Goal: Transaction & Acquisition: Obtain resource

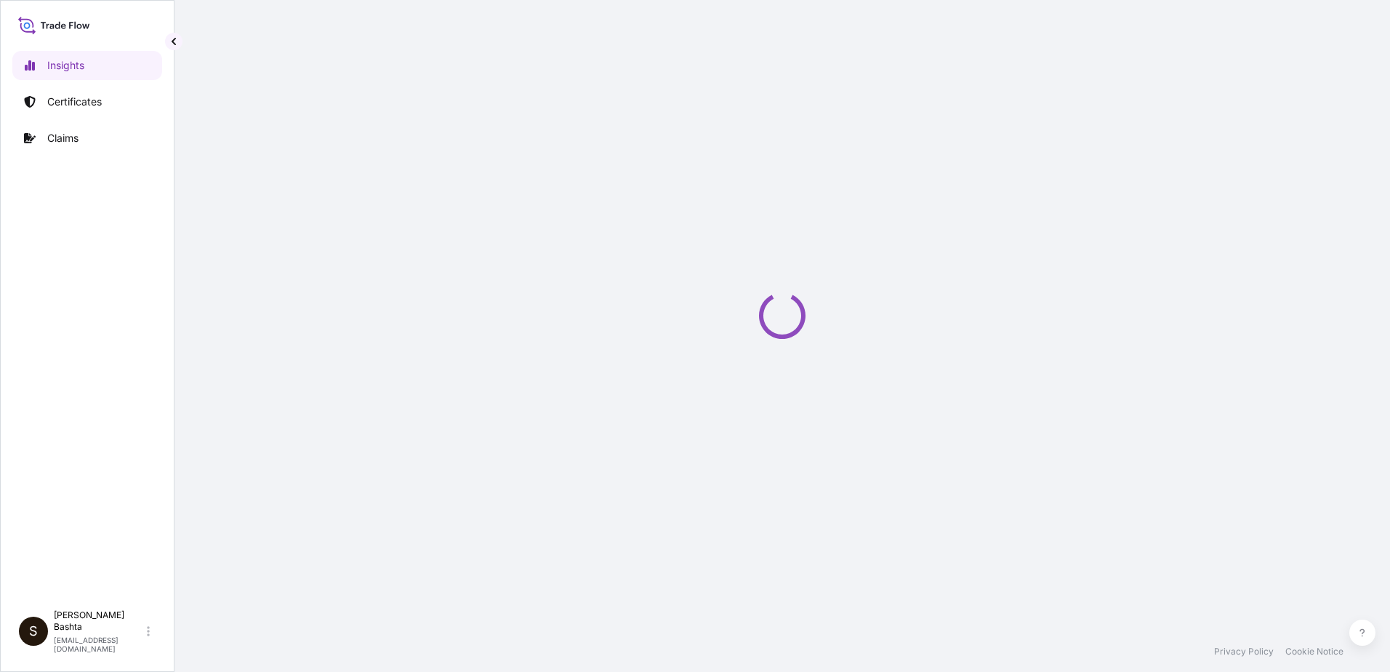
select select "2025"
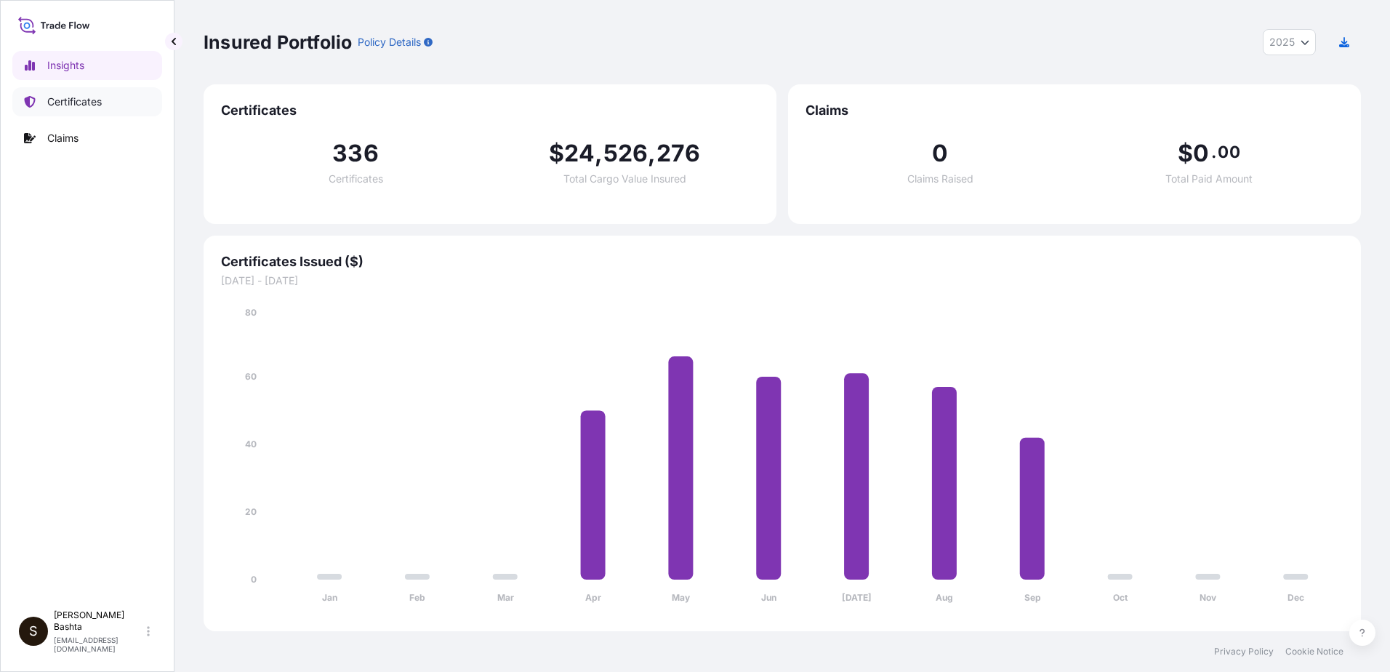
click at [92, 101] on p "Certificates" at bounding box center [74, 102] width 55 height 15
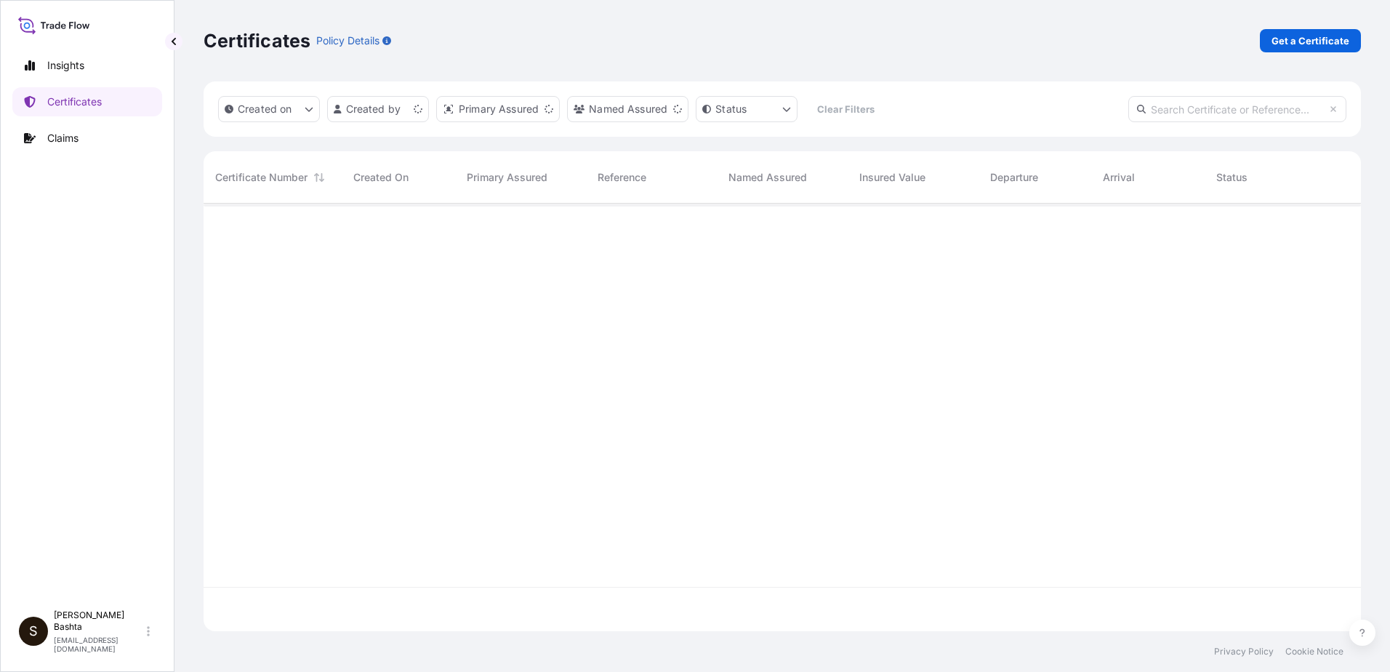
scroll to position [425, 1147]
click at [1339, 41] on p "Get a Certificate" at bounding box center [1311, 40] width 78 height 15
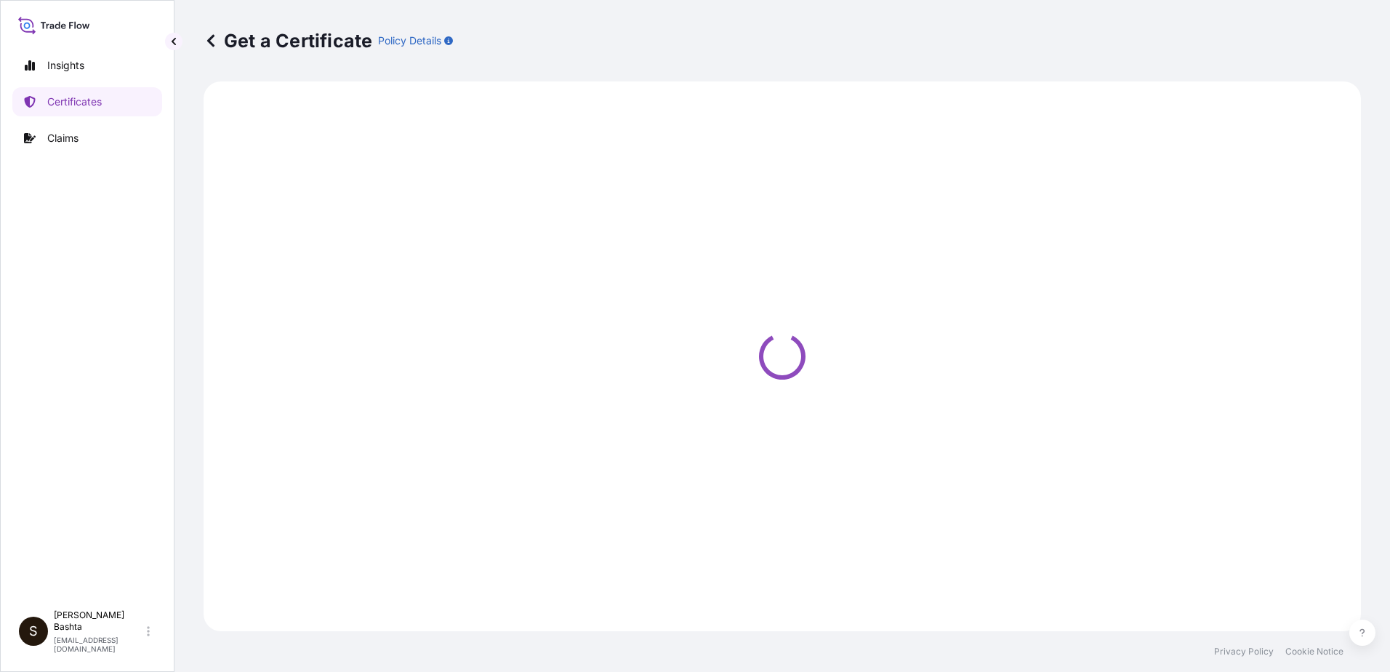
select select "Barge"
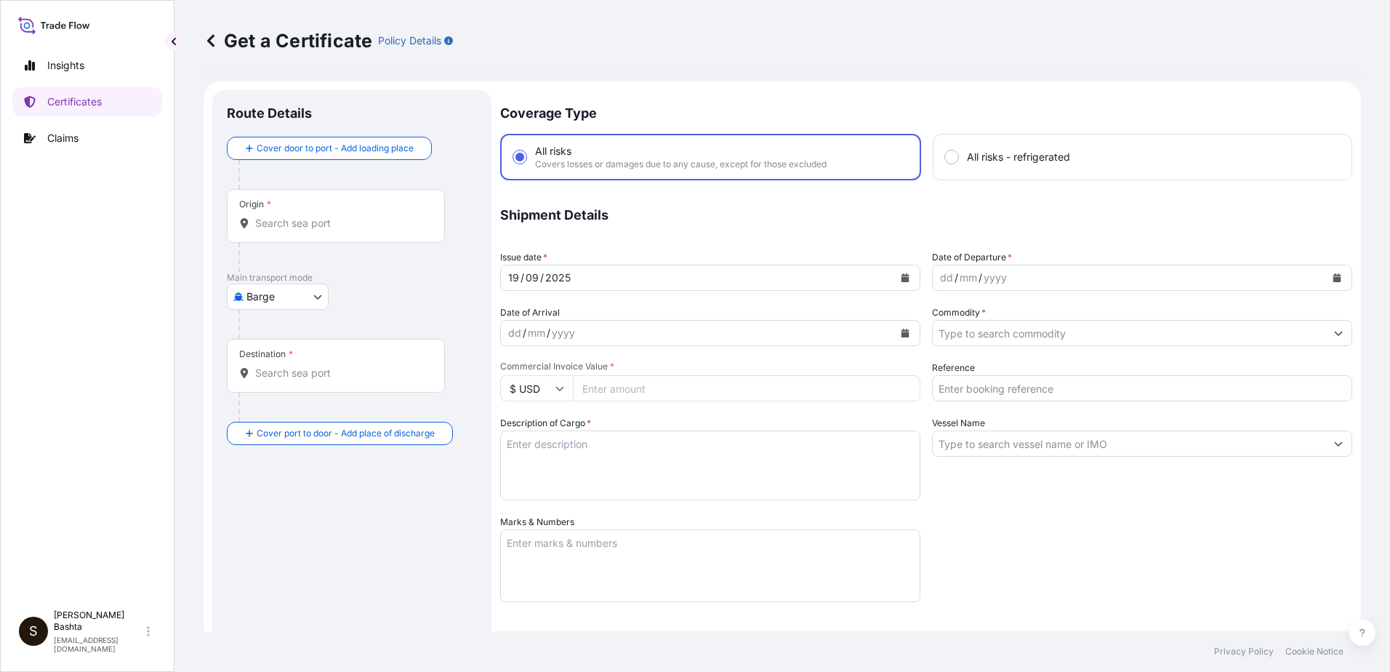
click at [272, 203] on div "Origin *" at bounding box center [336, 216] width 218 height 54
click at [272, 216] on input "Origin *" at bounding box center [341, 223] width 172 height 15
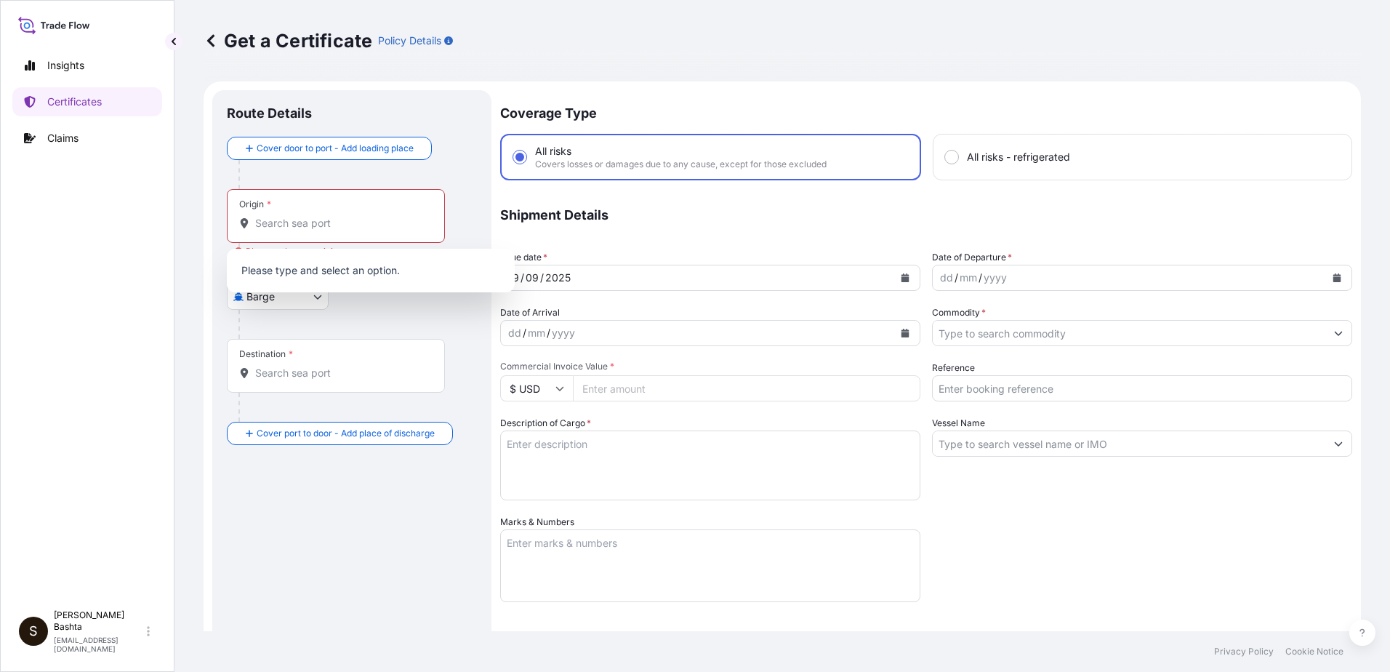
click at [267, 215] on div "Origin *" at bounding box center [336, 216] width 218 height 54
click at [267, 216] on input "Origin * Please select an origin" at bounding box center [341, 223] width 172 height 15
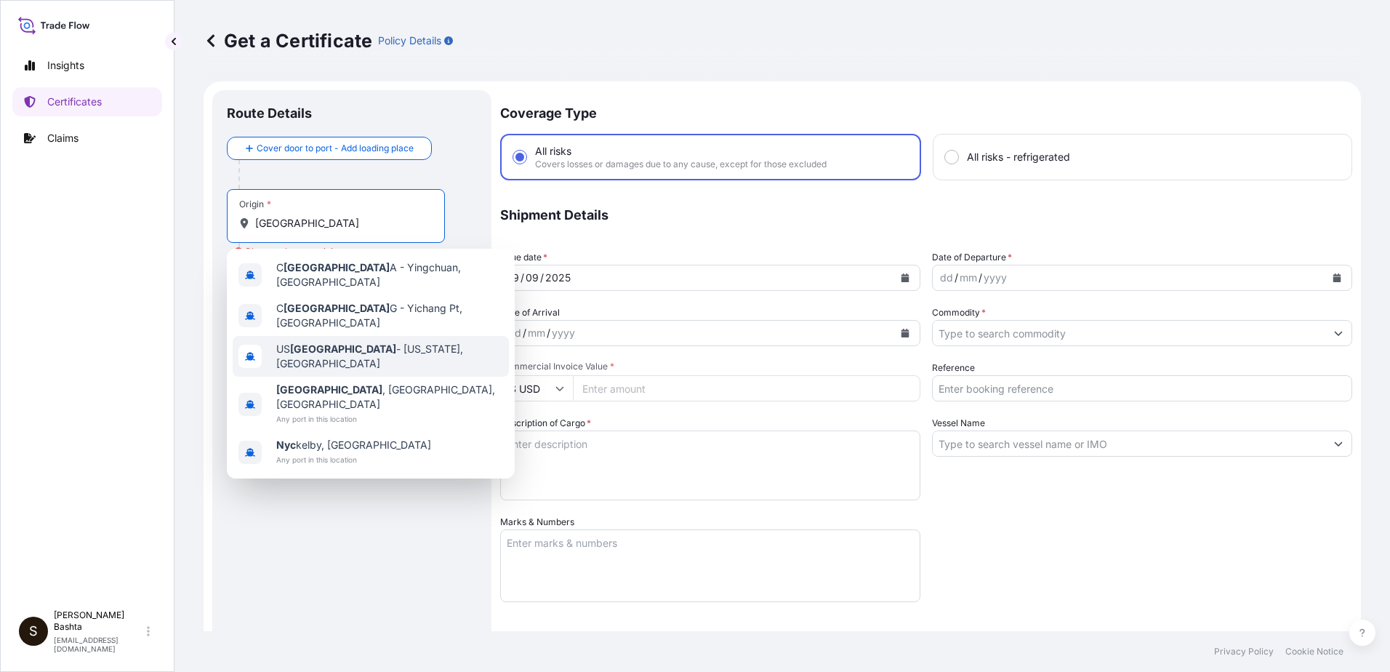
click at [357, 342] on span "US NYC - New York, United States" at bounding box center [389, 356] width 227 height 29
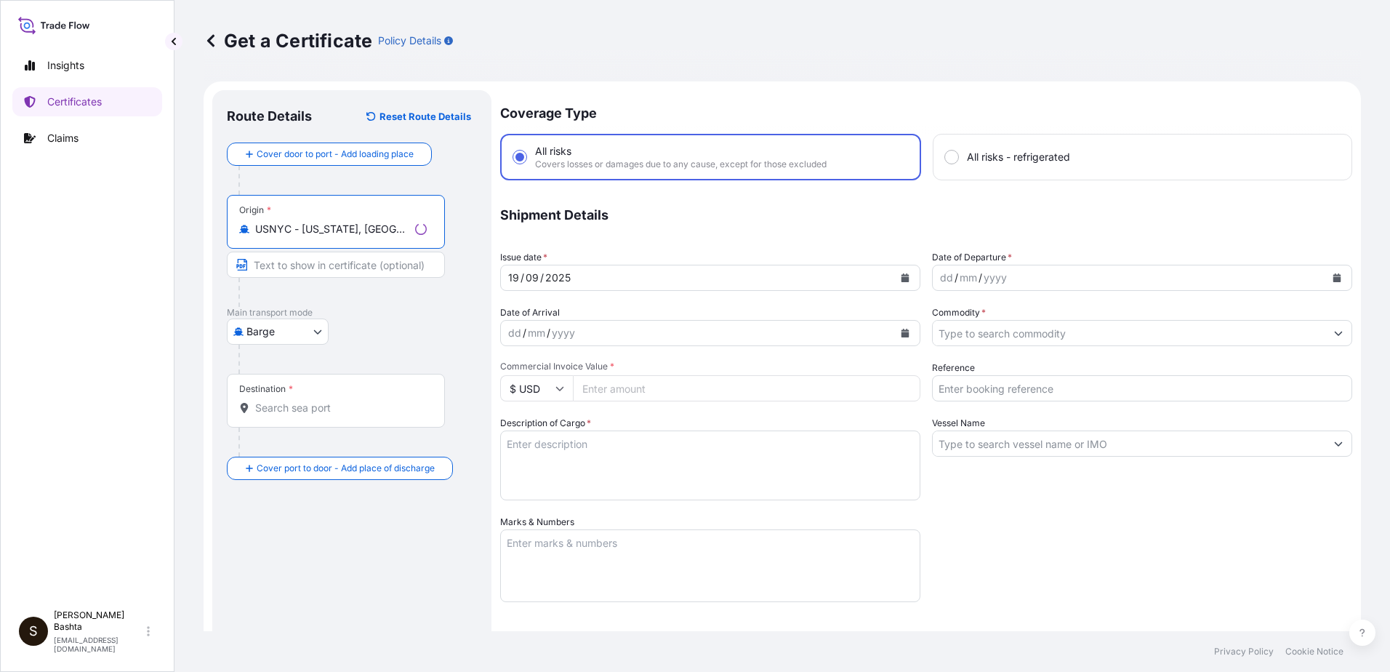
type input "USNYC - New York, United States"
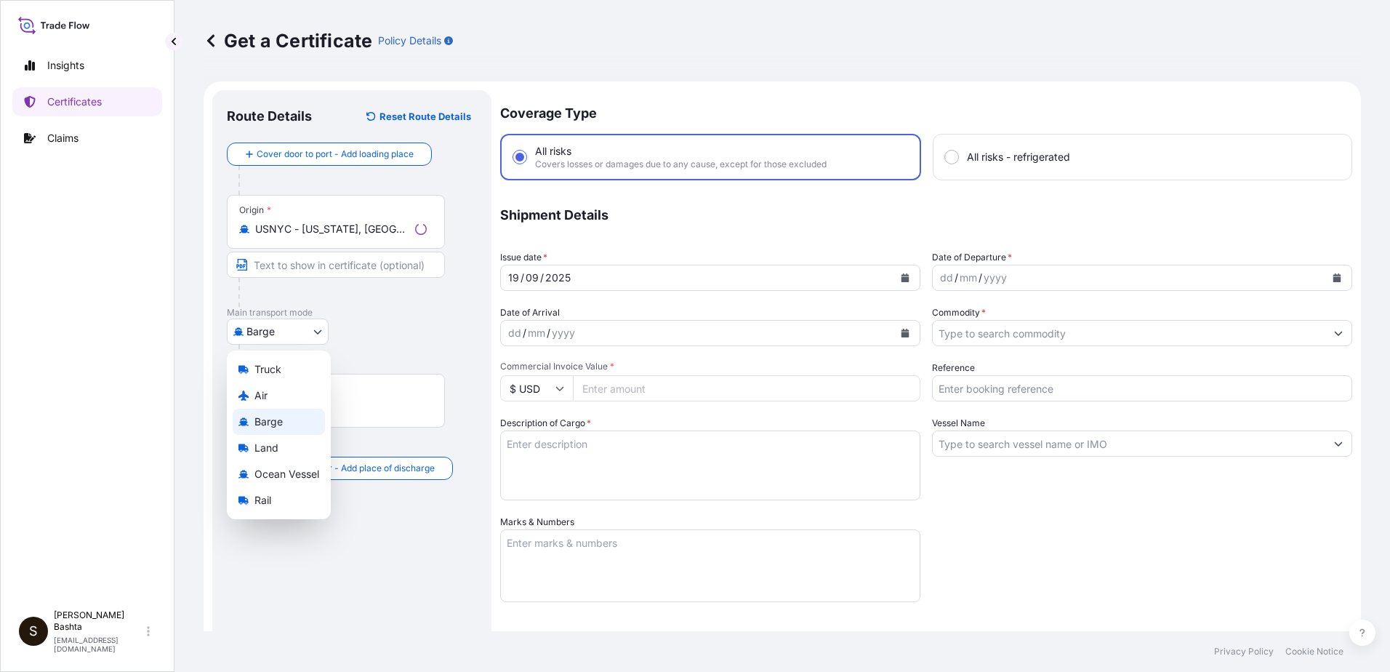
click at [322, 331] on body "0 options available. 0 options available. 10 options available. 1 option availa…" at bounding box center [695, 336] width 1390 height 672
click at [276, 394] on div "Air" at bounding box center [279, 395] width 92 height 26
select select "Air"
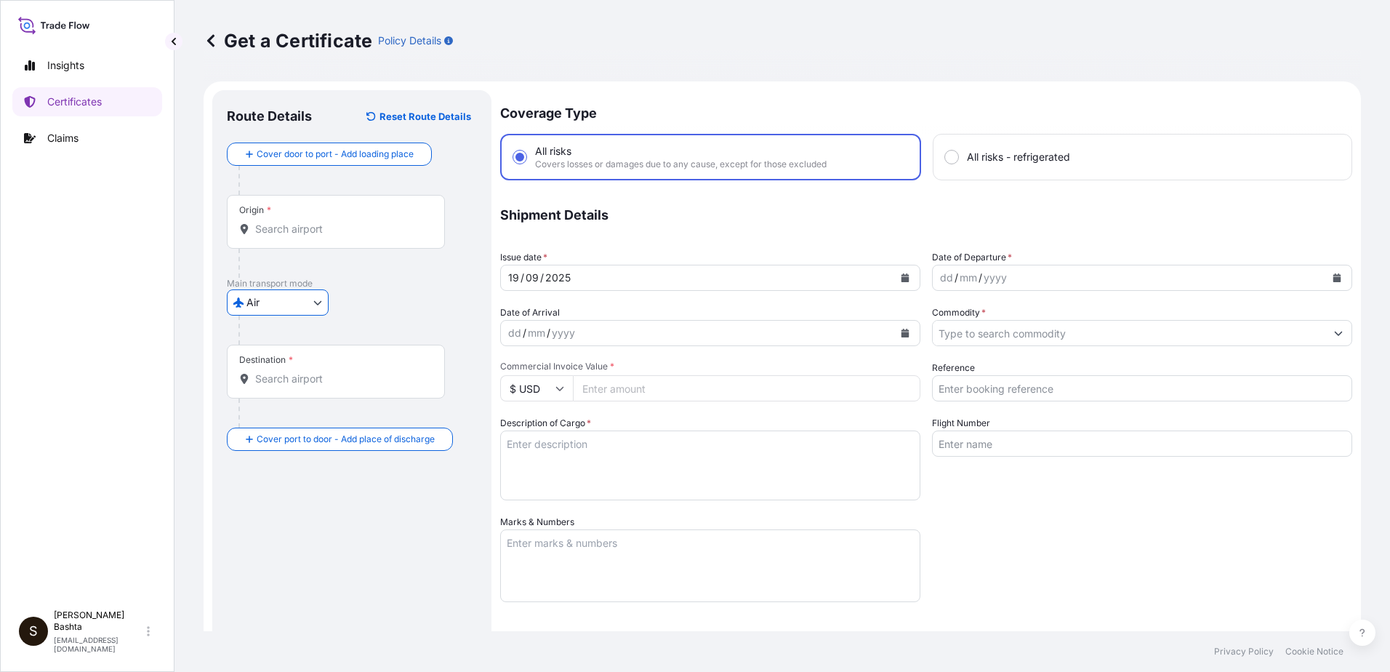
click at [297, 380] on input "Destination *" at bounding box center [341, 379] width 172 height 15
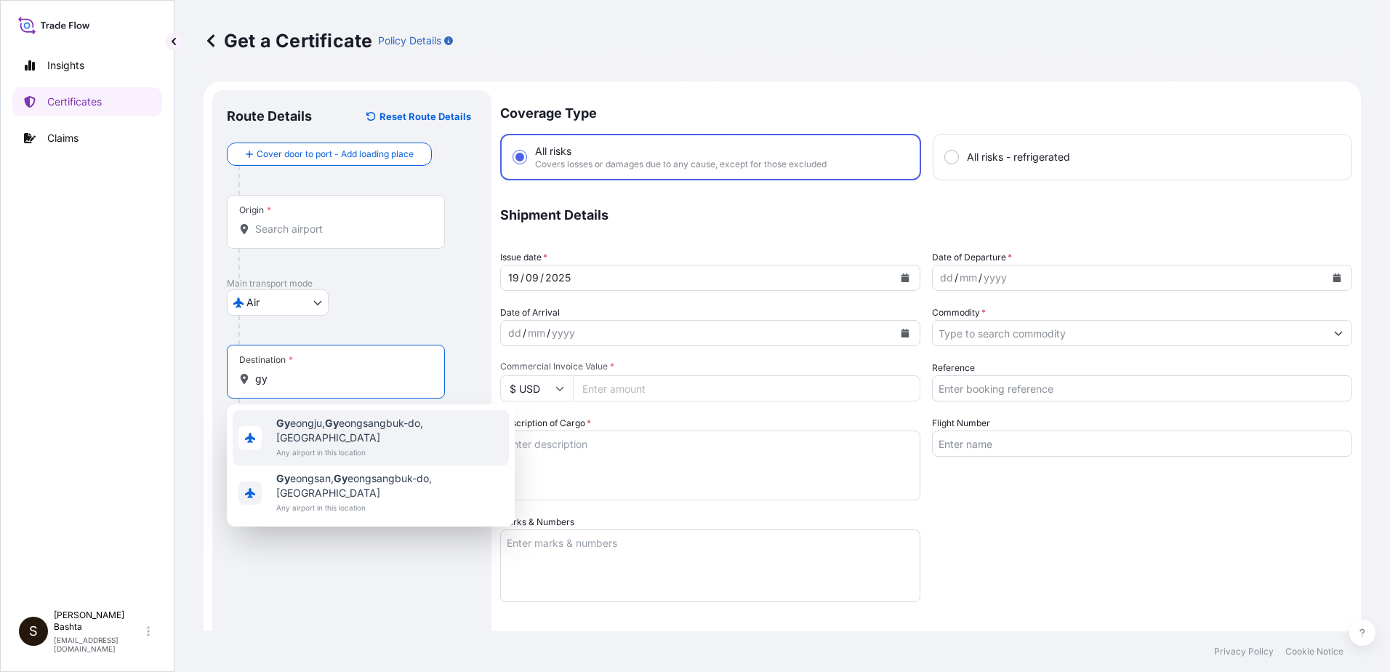
type input "g"
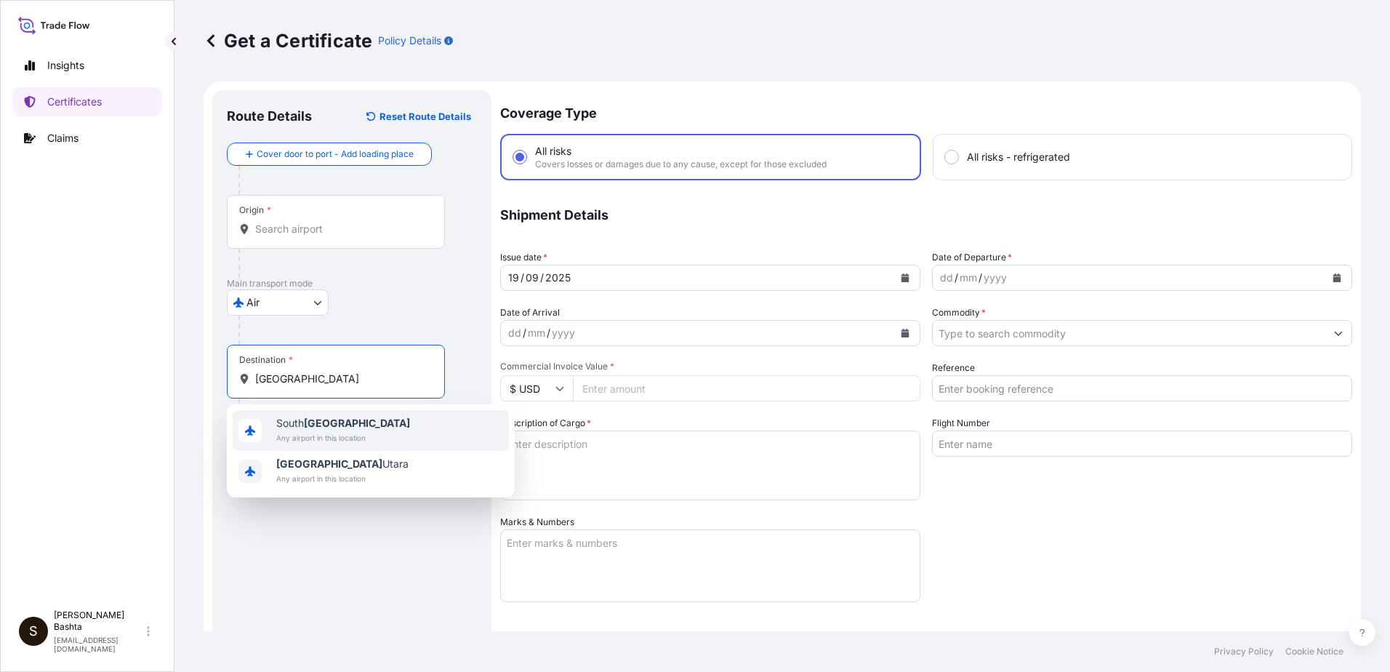
click at [349, 420] on span "South Korea" at bounding box center [343, 423] width 134 height 15
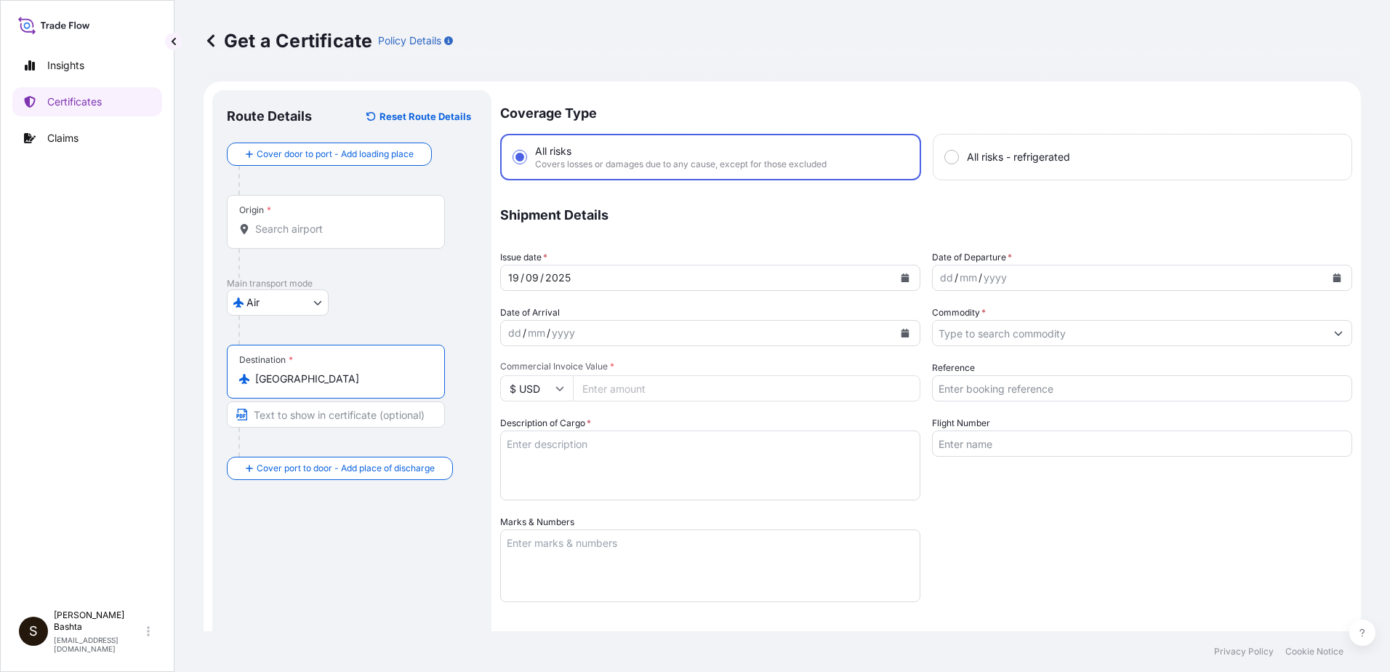
type input "South Korea"
click at [939, 278] on div "dd" at bounding box center [947, 277] width 16 height 17
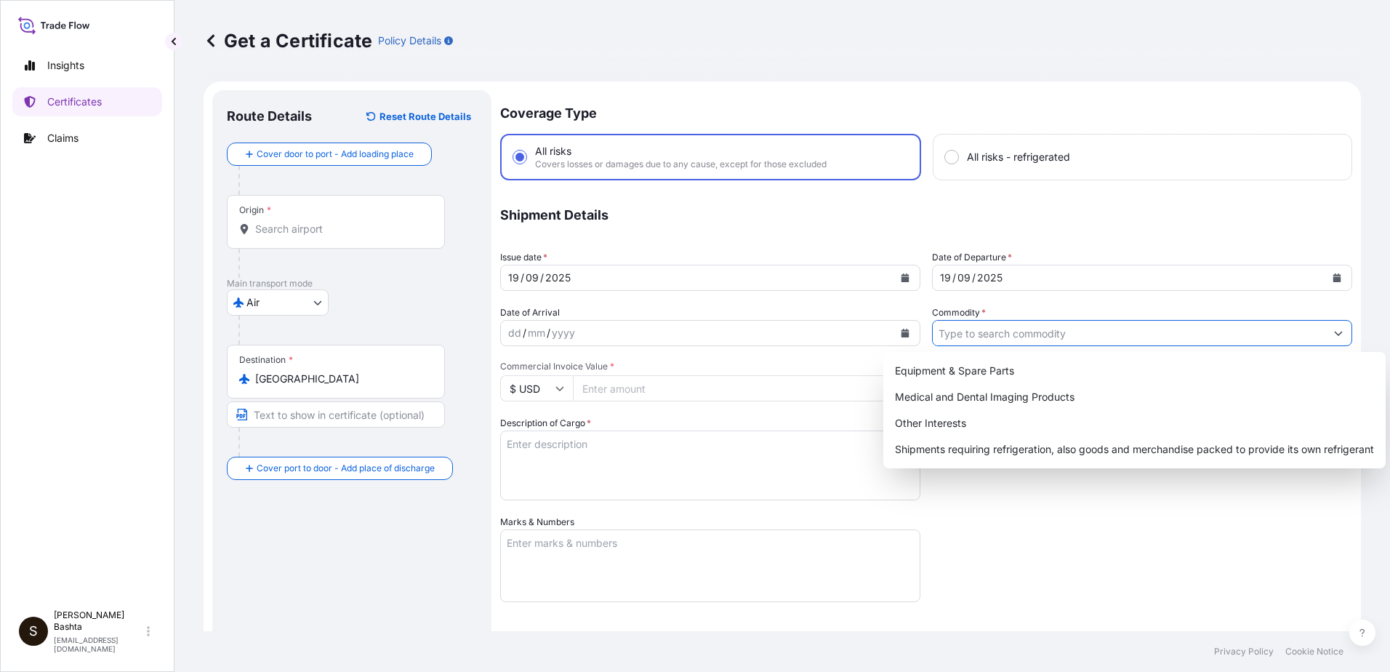
click at [1332, 334] on button "Show suggestions" at bounding box center [1338, 333] width 26 height 26
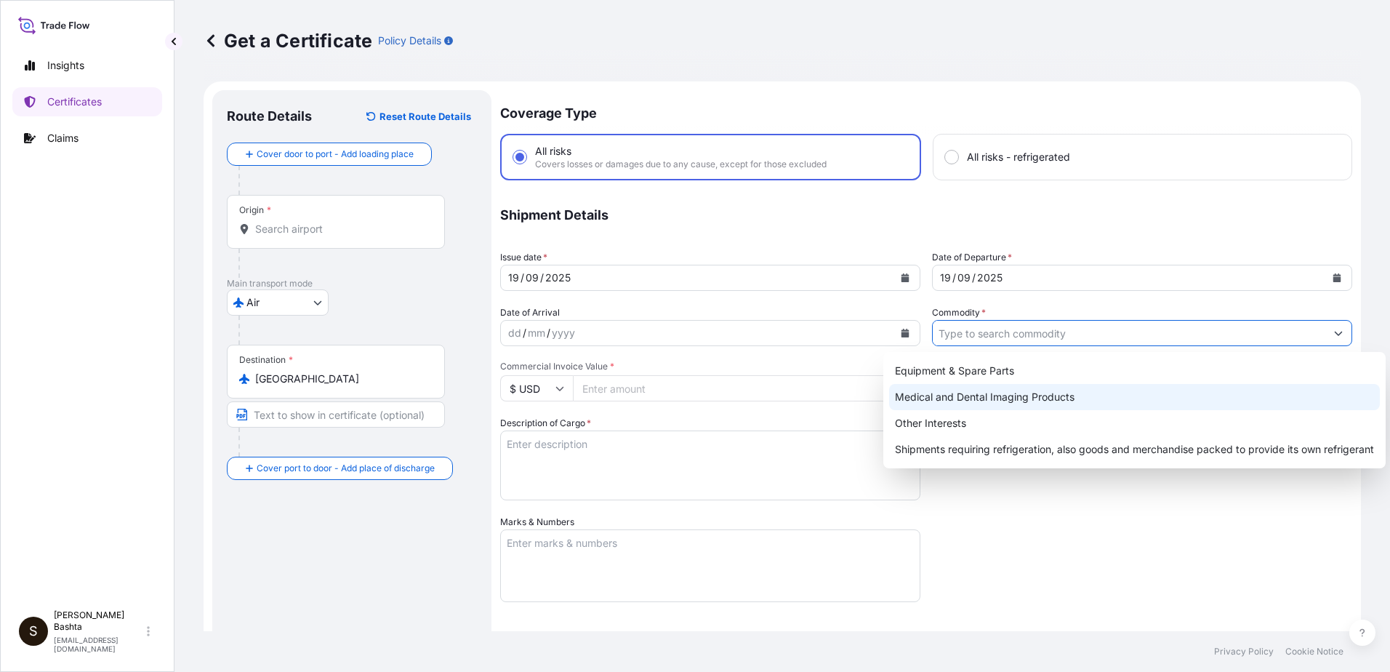
click at [1053, 391] on div "Medical and Dental Imaging Products" at bounding box center [1134, 397] width 491 height 26
type input "Medical and Dental Imaging Products"
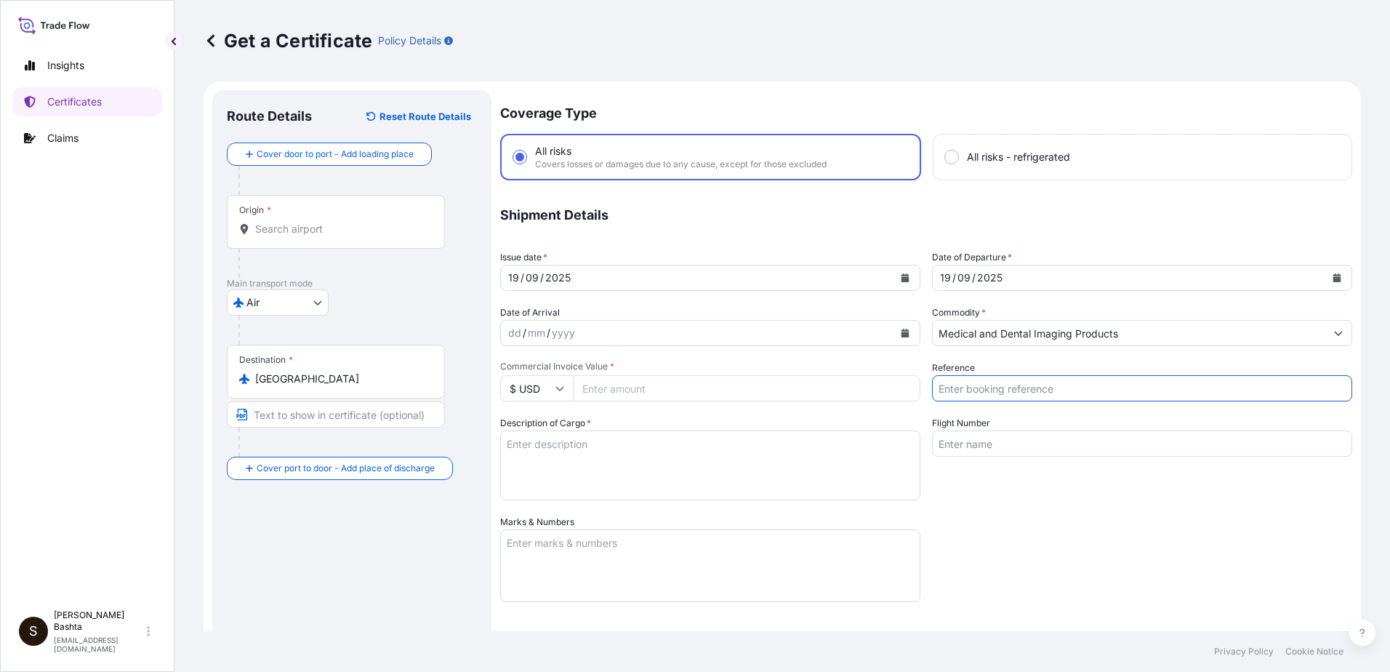
drag, startPoint x: 1027, startPoint y: 382, endPoint x: 1022, endPoint y: 394, distance: 12.4
click at [1027, 383] on input "Reference" at bounding box center [1142, 388] width 420 height 26
type input "21244386"
click at [601, 393] on input "Commercial Invoice Value *" at bounding box center [747, 388] width 348 height 26
type input "900.00"
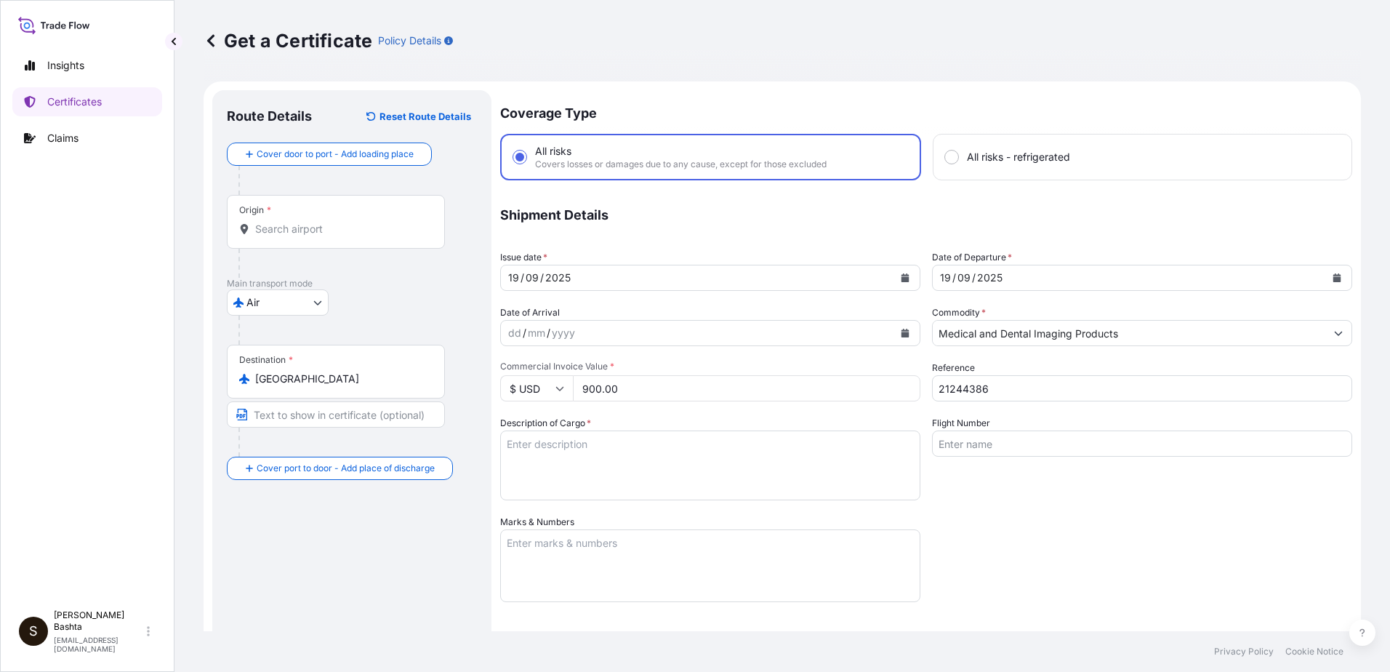
click at [553, 444] on textarea "Description of Cargo *" at bounding box center [710, 465] width 420 height 70
type textarea "MEDICAL AND DENTAL IMAGING PRODUCTS"
type input "Air"
type input "32008"
click at [582, 545] on textarea "Marks & Numbers" at bounding box center [710, 565] width 420 height 73
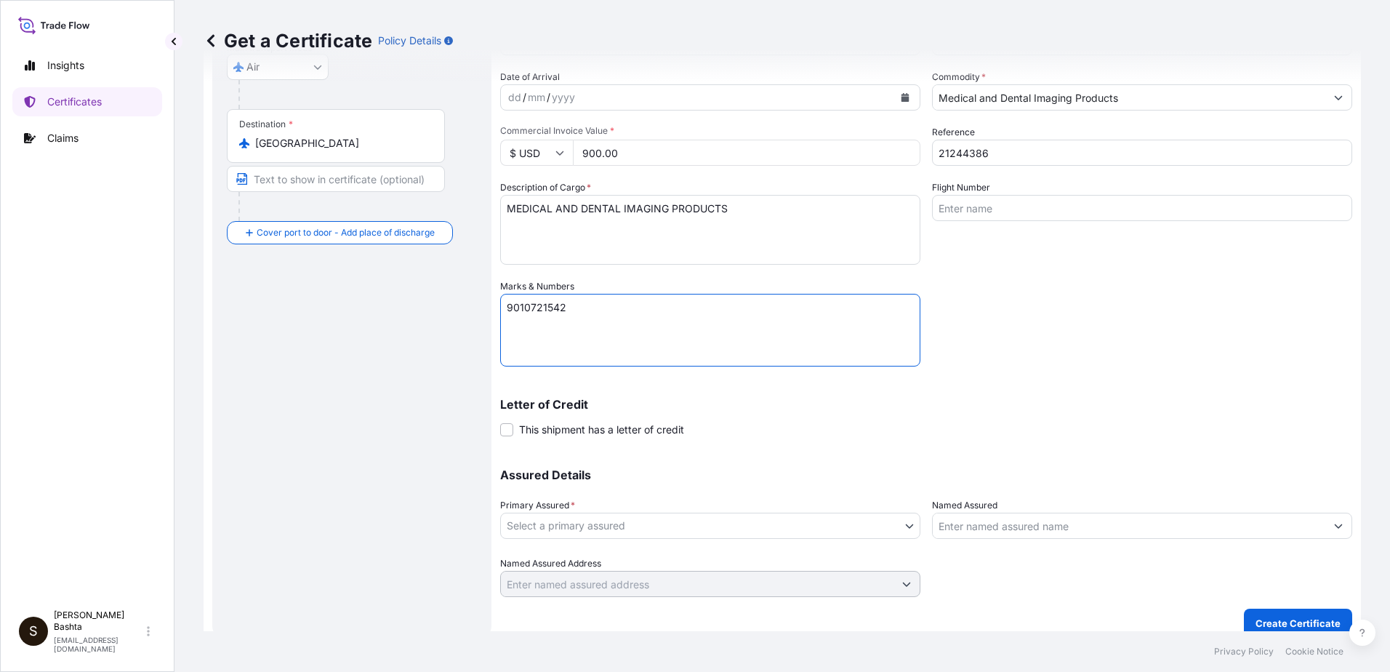
scroll to position [251, 0]
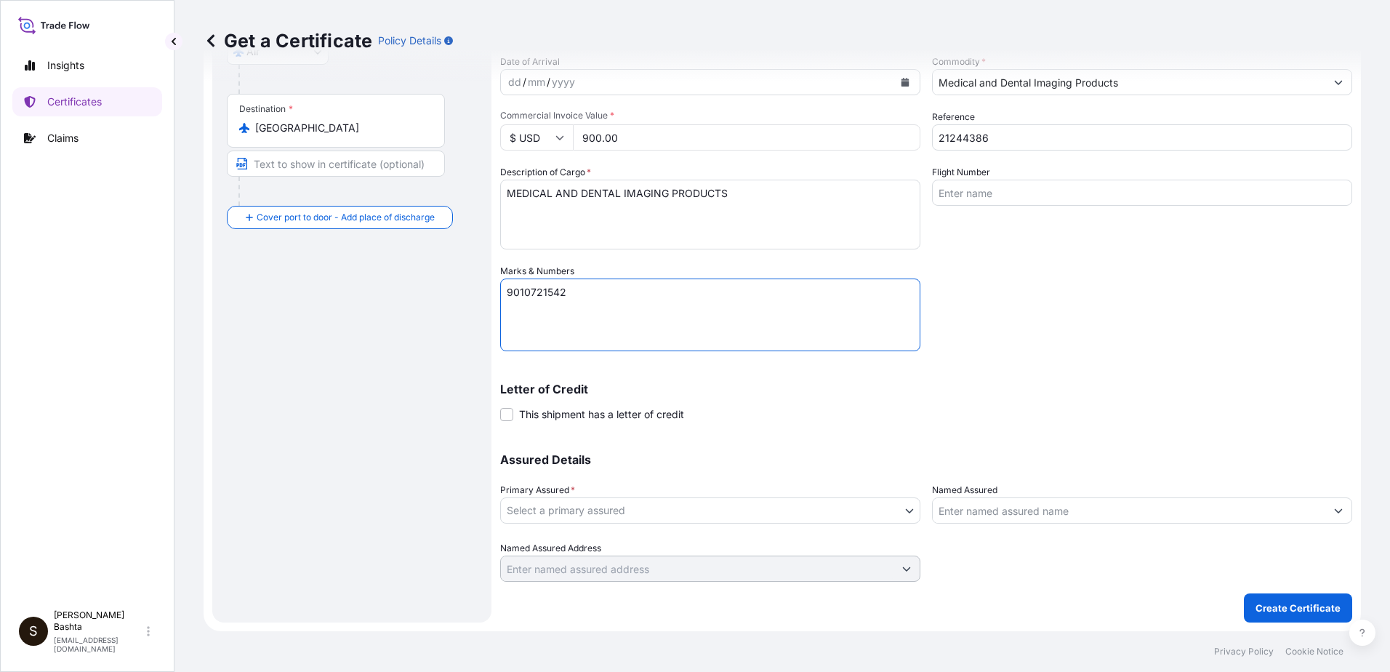
type textarea "9010721542"
click at [902, 502] on body "Insights Certificates Claims S Stella Bashta stella.bashta@carestream.com Get a…" at bounding box center [695, 336] width 1390 height 672
click at [896, 500] on body "Insights Certificates Claims S Stella Bashta stella.bashta@carestream.com Get a…" at bounding box center [695, 336] width 1390 height 672
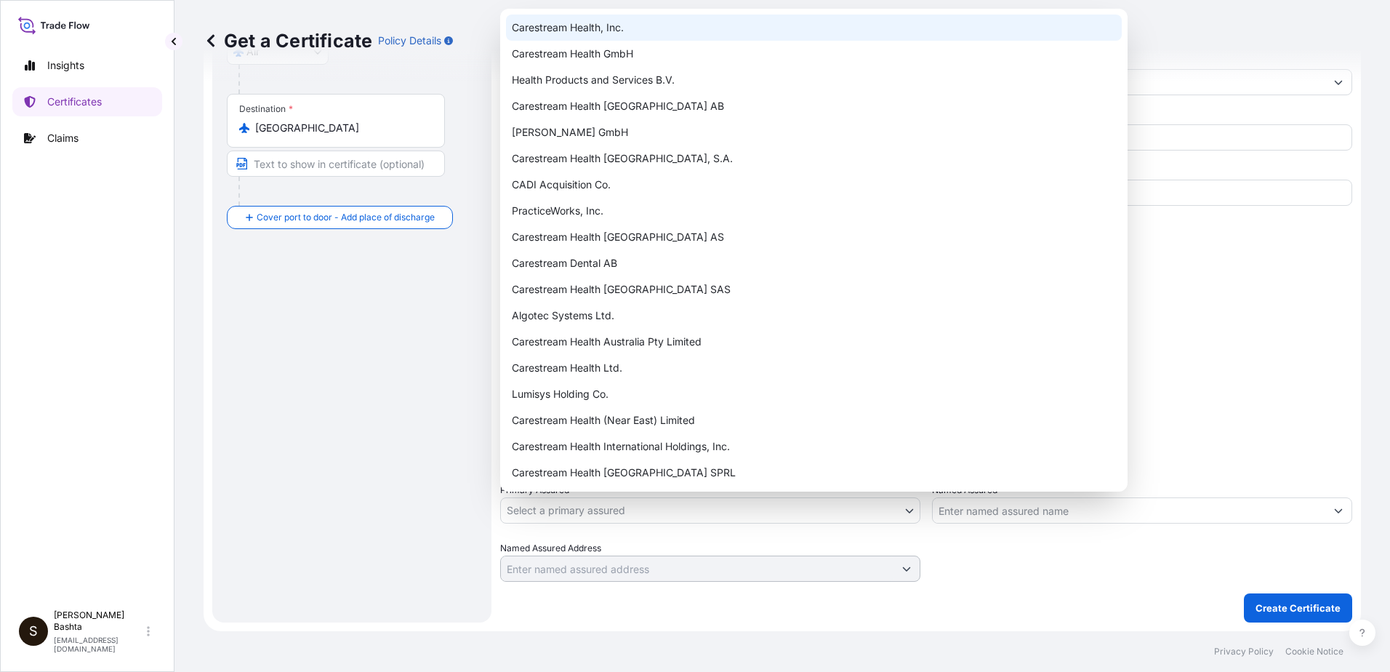
click at [609, 28] on div "Carestream Health, Inc." at bounding box center [814, 28] width 616 height 26
select select "32008"
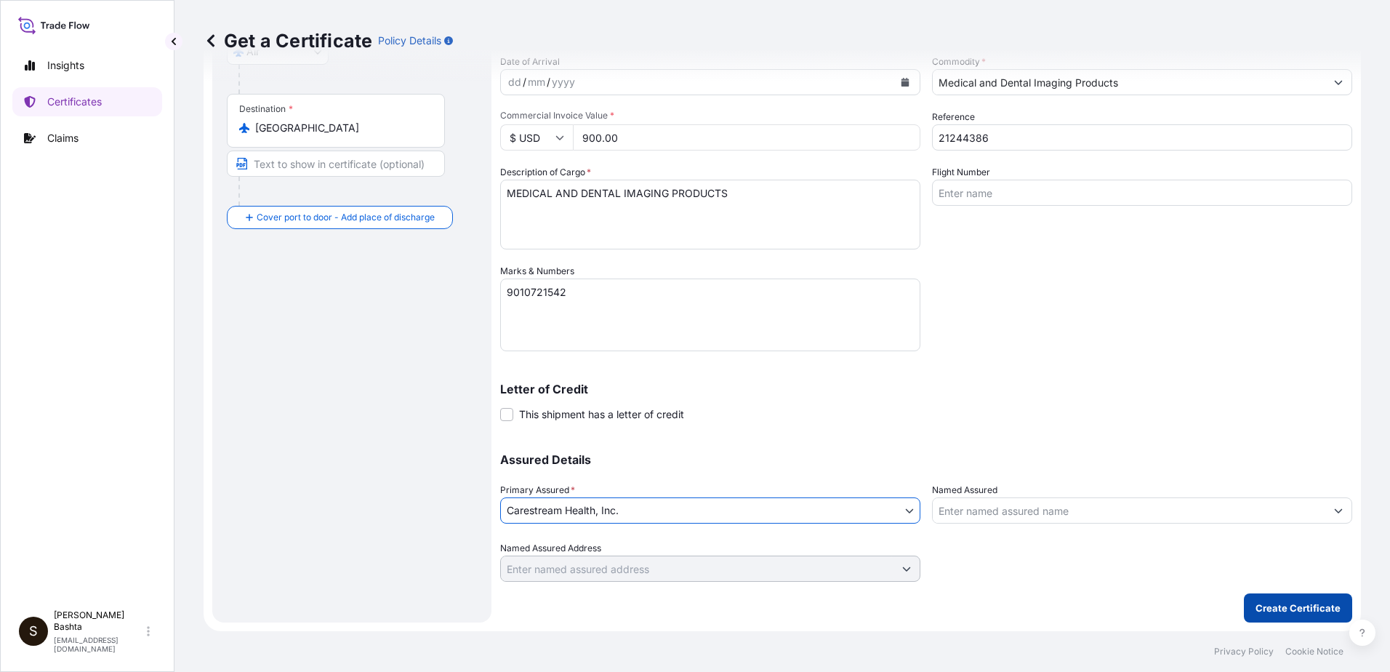
click at [1298, 597] on button "Create Certificate" at bounding box center [1298, 607] width 108 height 29
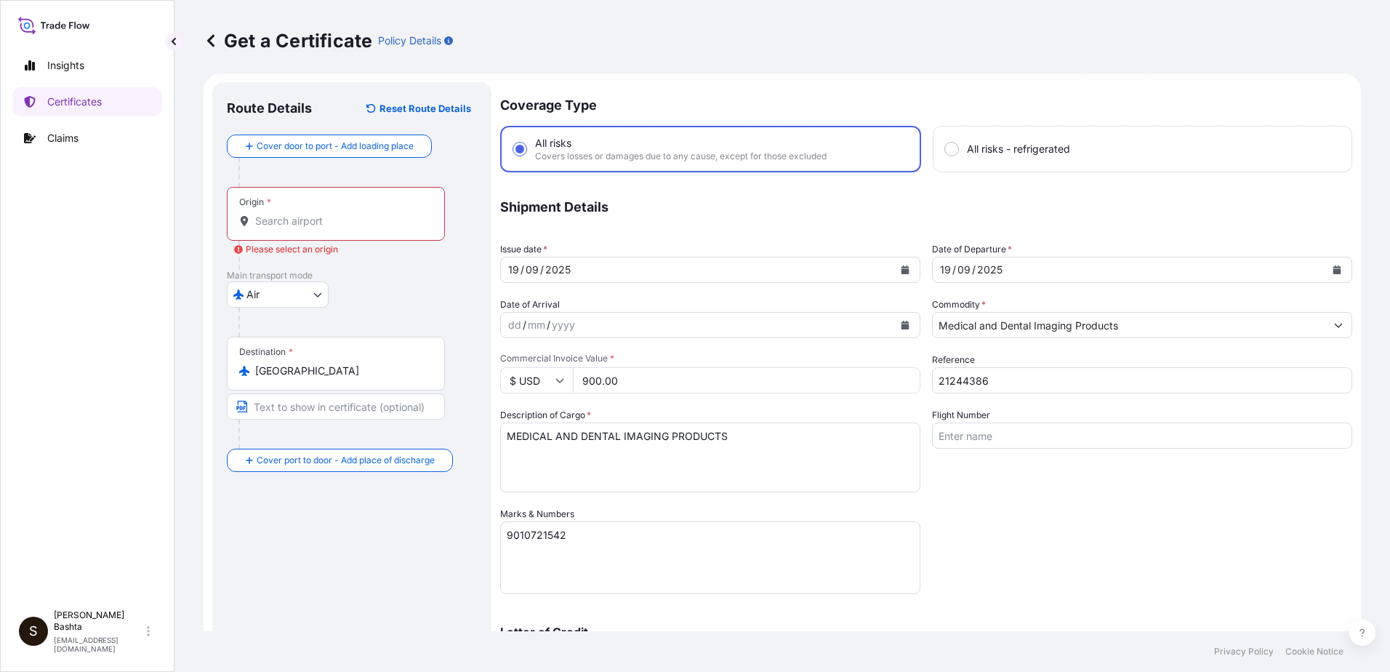
scroll to position [0, 0]
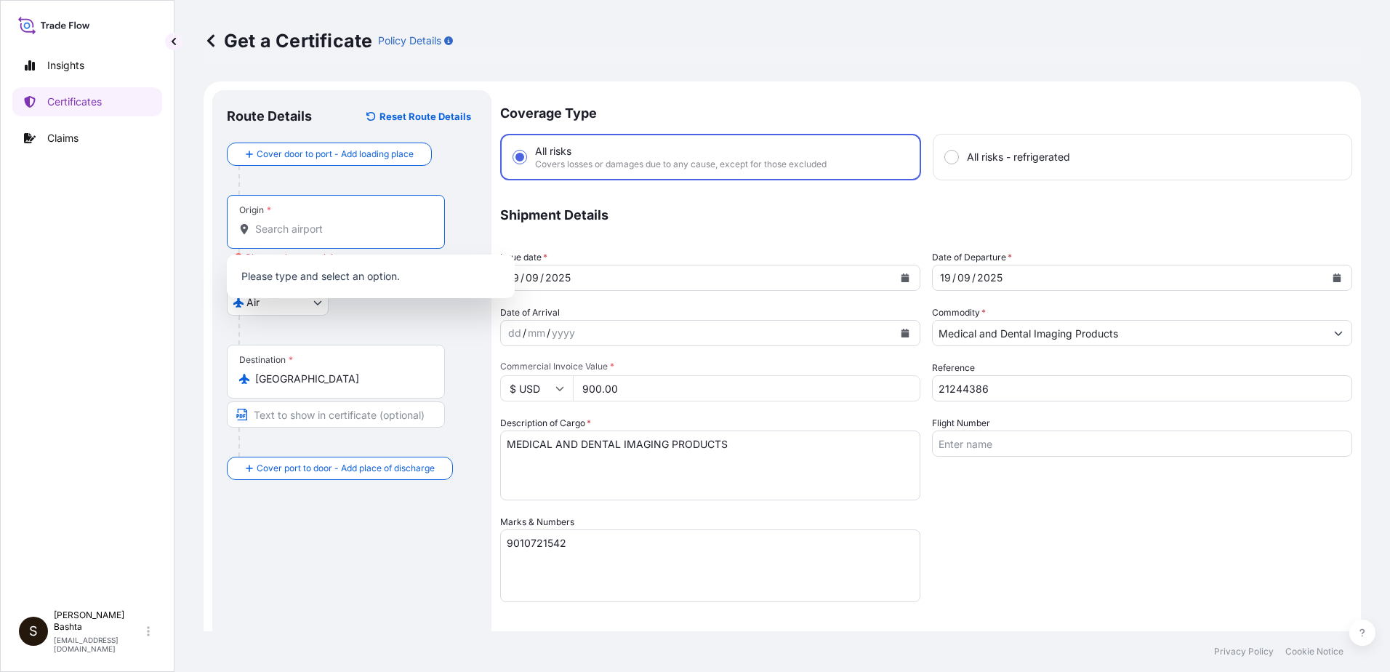
click at [329, 222] on input "Origin * Please select an origin" at bounding box center [341, 229] width 172 height 15
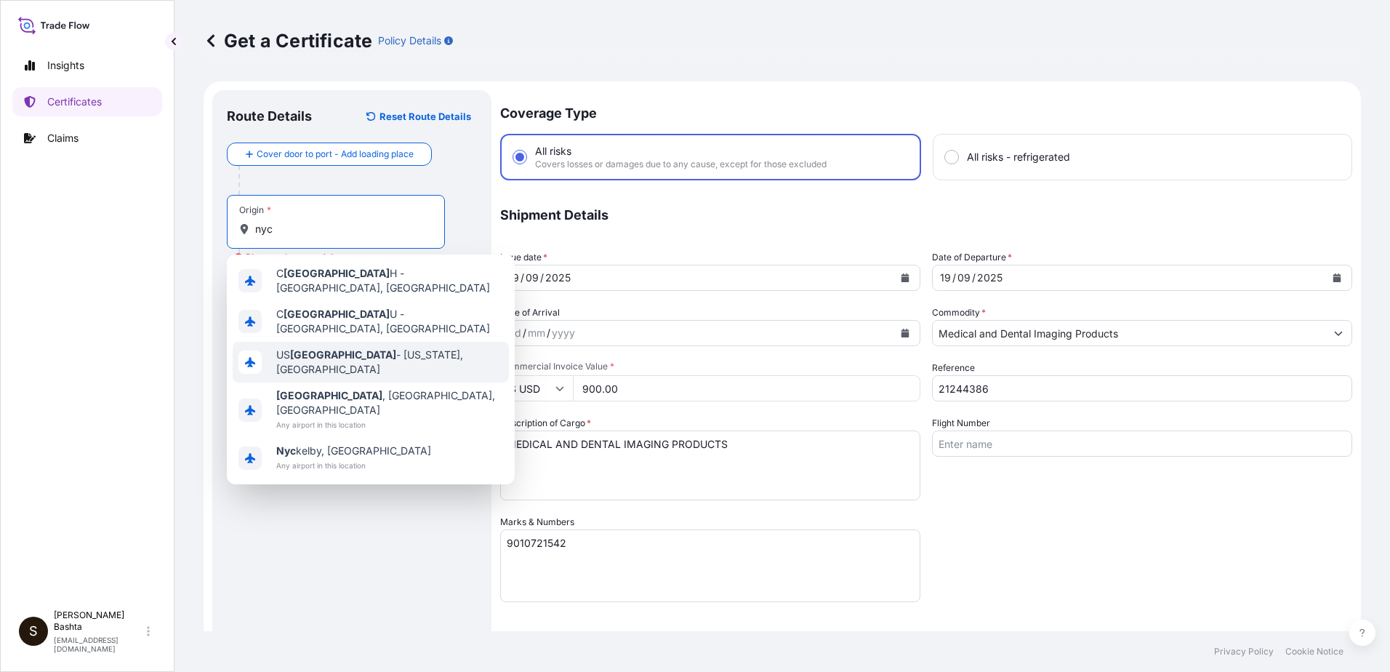
click at [366, 348] on span "US NYC - New York, United States" at bounding box center [389, 362] width 227 height 29
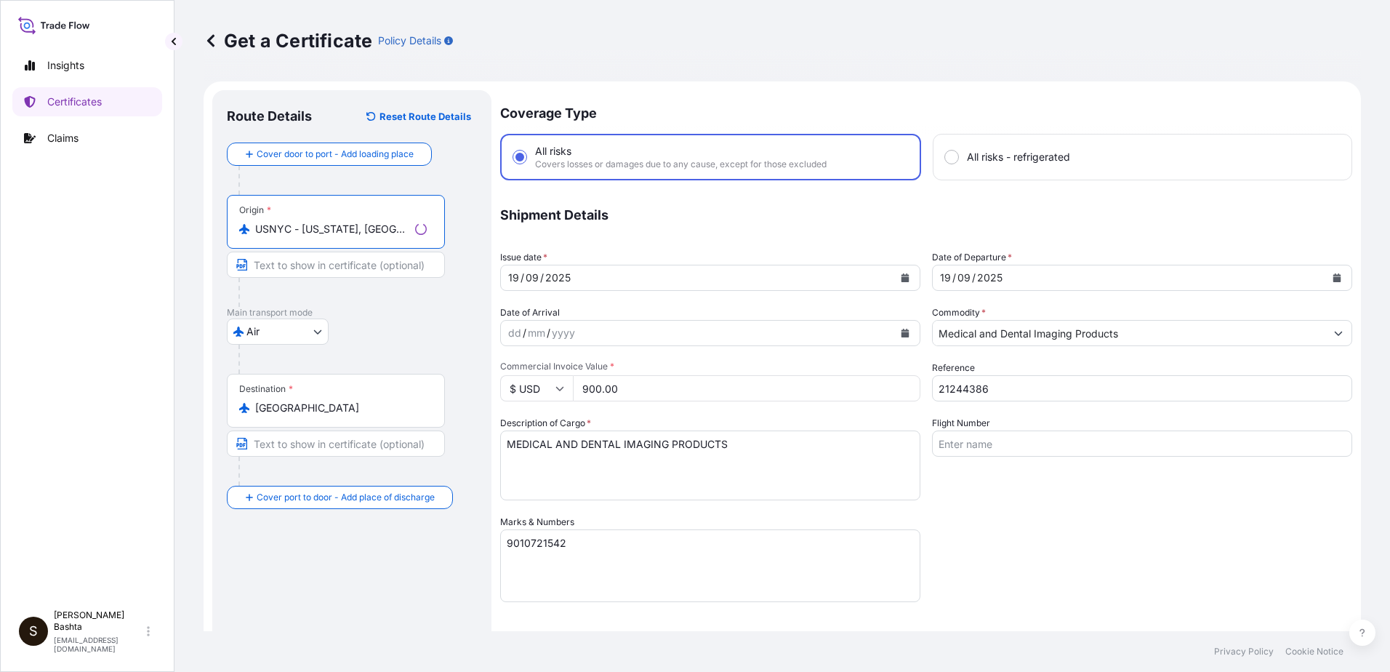
scroll to position [251, 0]
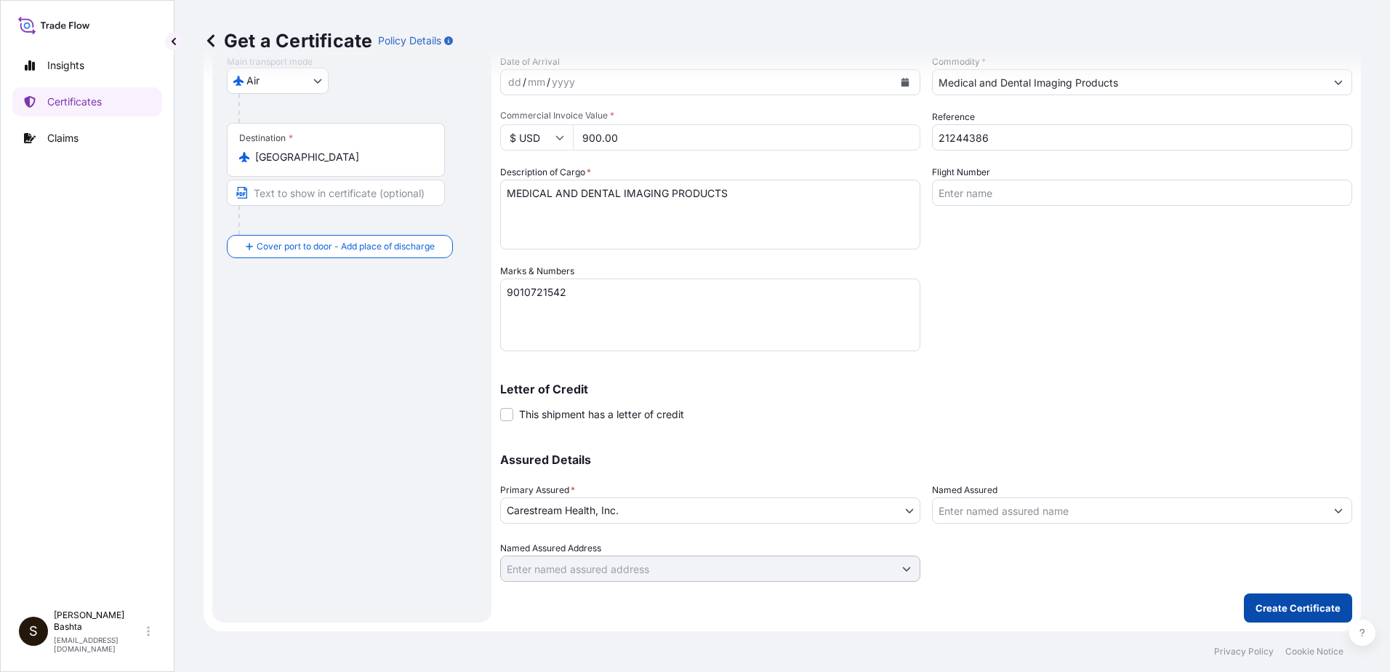
type input "USNYC - New York, United States"
click at [1256, 606] on p "Create Certificate" at bounding box center [1298, 608] width 85 height 15
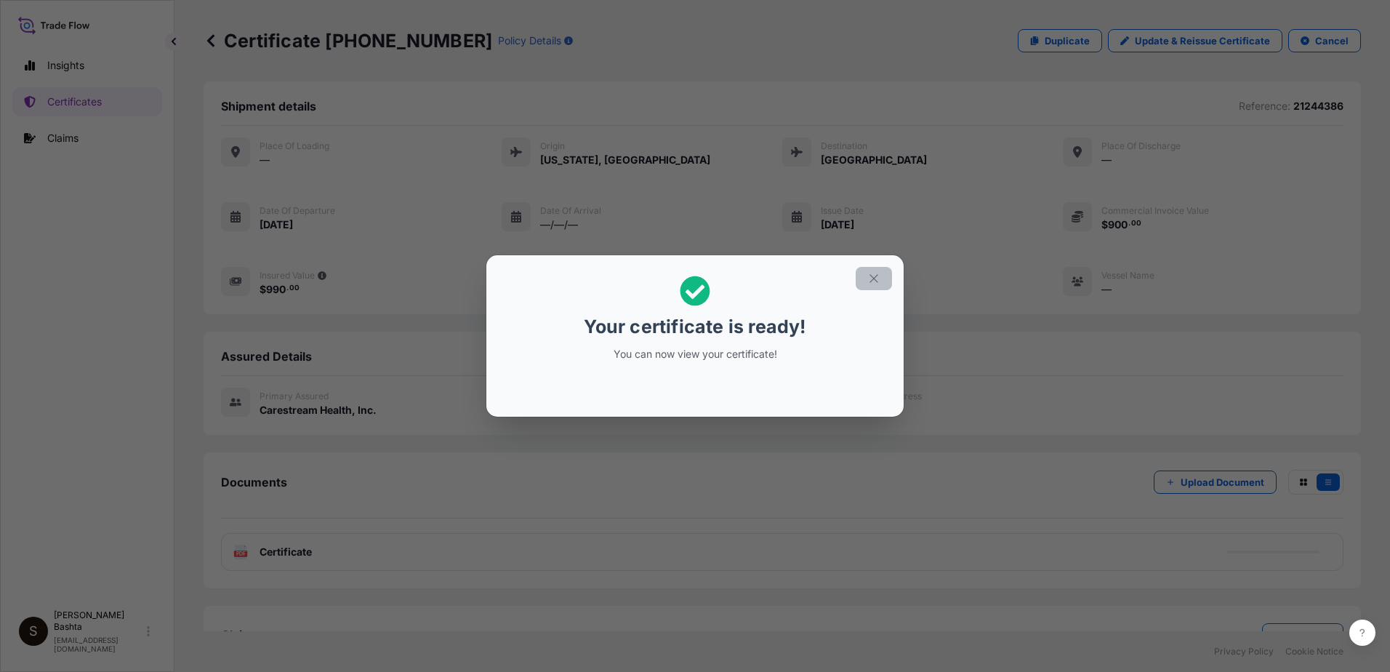
click at [880, 272] on icon "button" at bounding box center [873, 278] width 13 height 13
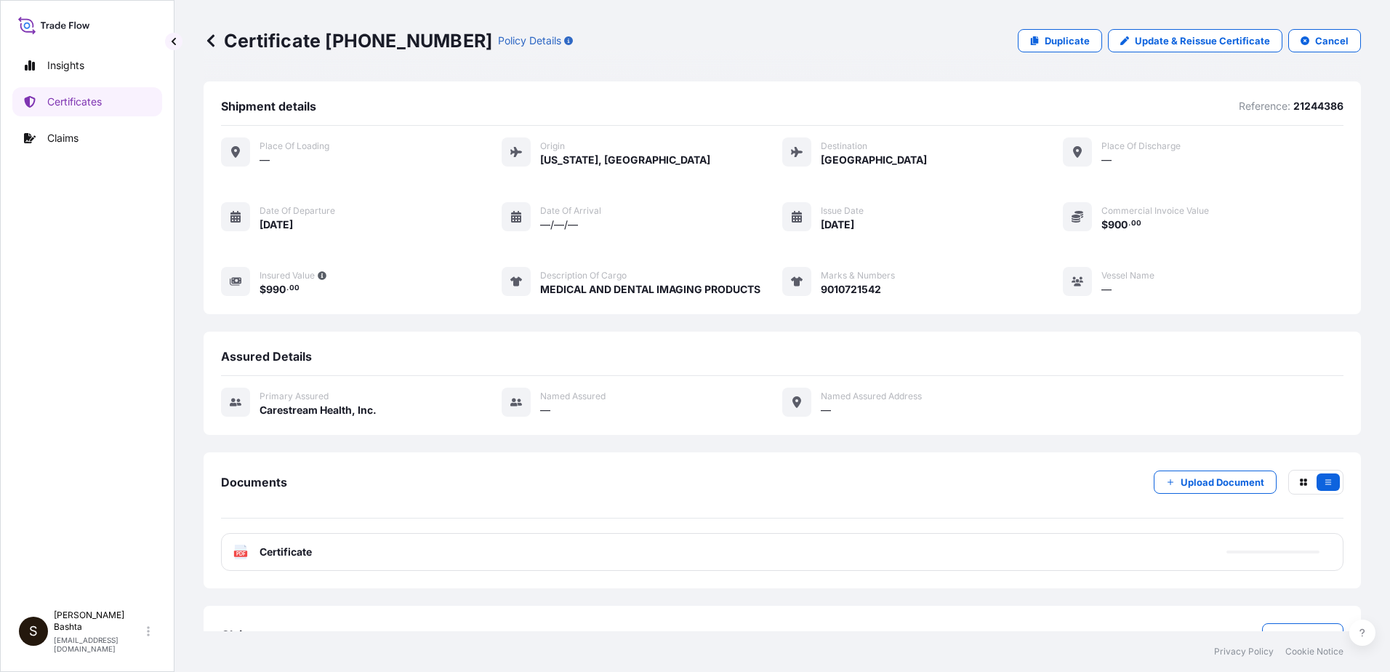
click at [238, 548] on icon at bounding box center [241, 552] width 12 height 15
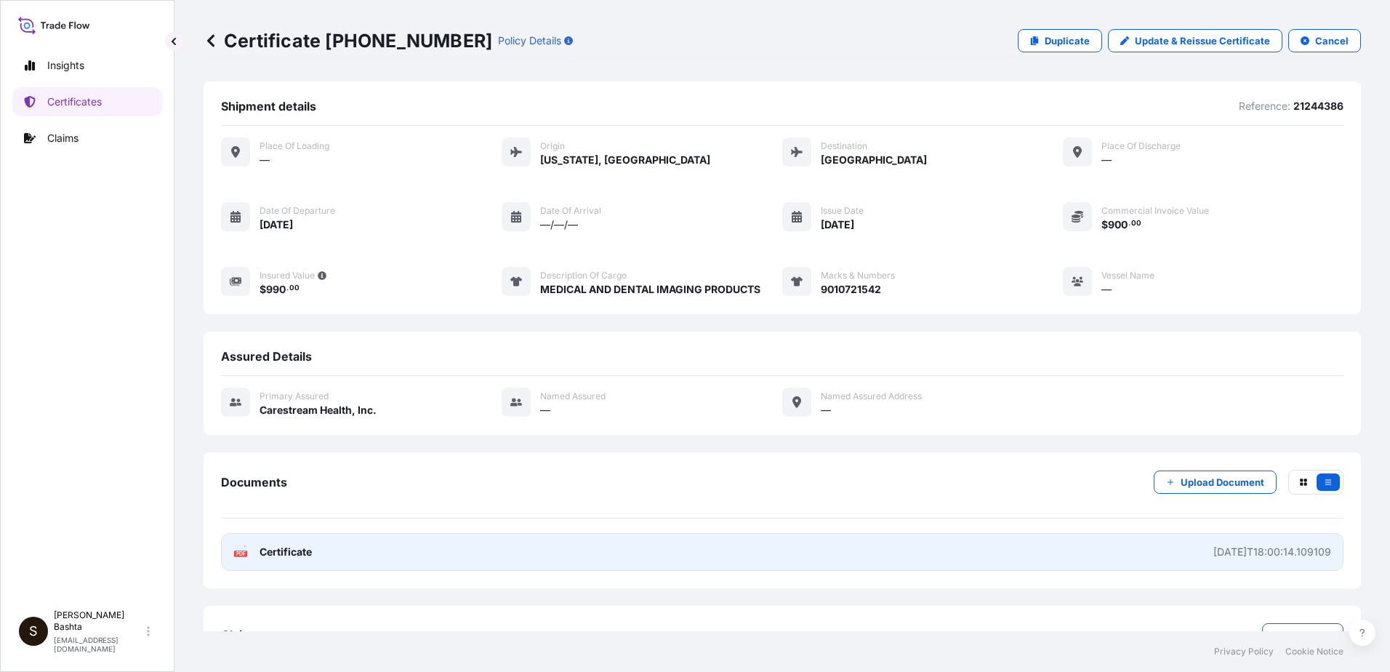
click at [244, 550] on icon at bounding box center [241, 552] width 12 height 15
